Goal: Transaction & Acquisition: Purchase product/service

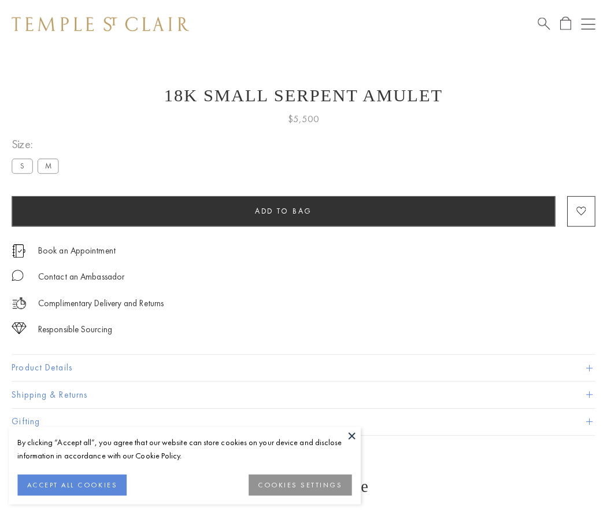
scroll to position [35, 0]
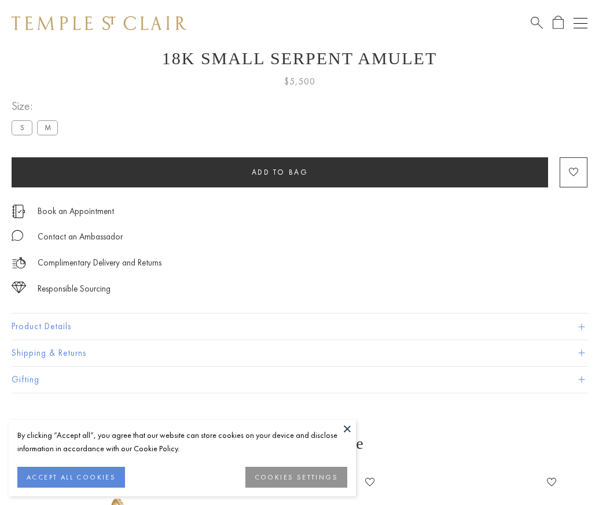
click at [279, 172] on span "Add to bag" at bounding box center [280, 172] width 57 height 10
